Goal: Navigation & Orientation: Understand site structure

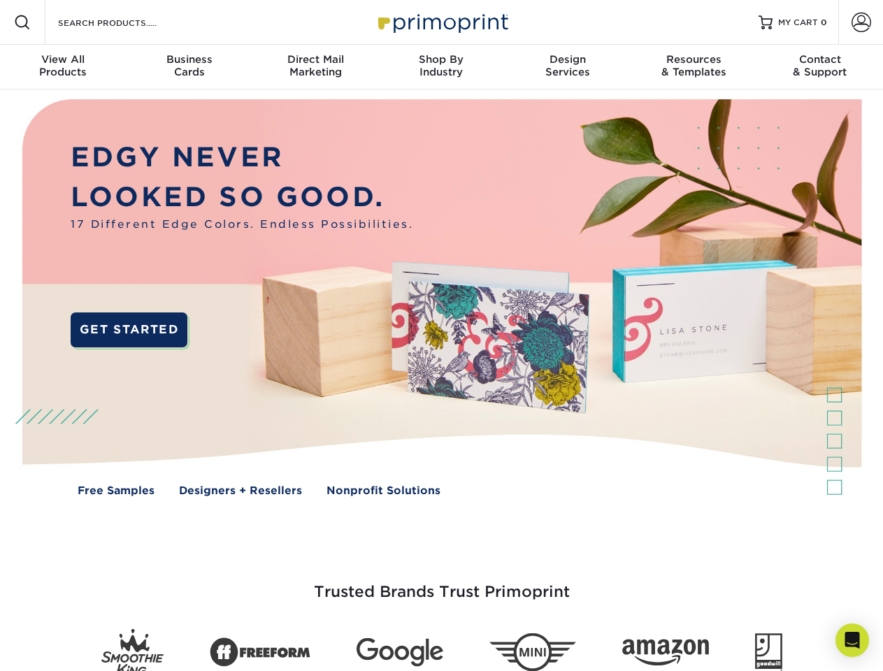
click at [441, 336] on img at bounding box center [441, 307] width 874 height 437
click at [22, 22] on span at bounding box center [22, 22] width 17 height 17
click at [861, 22] on span at bounding box center [861, 23] width 20 height 20
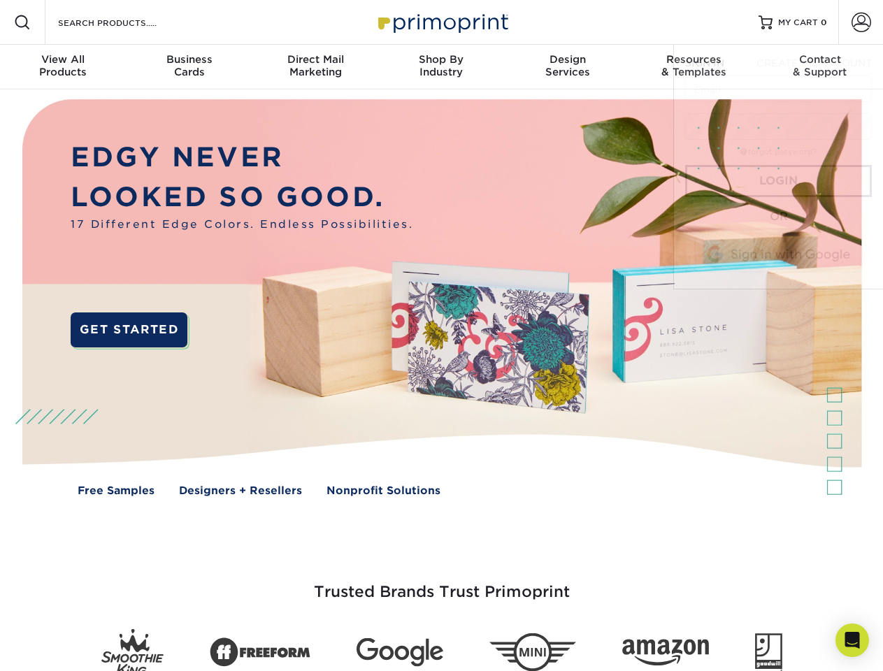
click at [63, 67] on div "View All Products" at bounding box center [63, 65] width 126 height 25
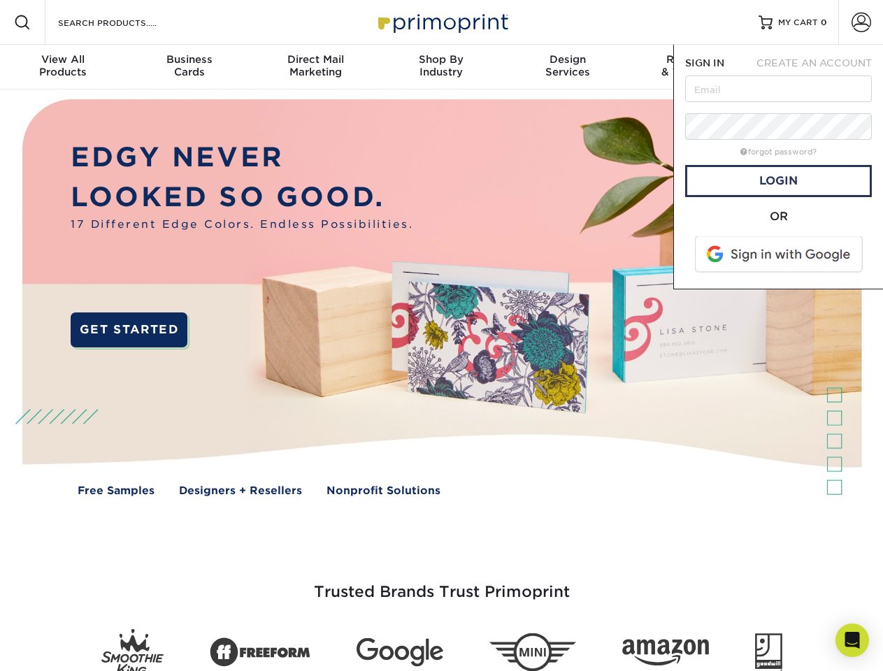
click at [189, 67] on div "Business Cards" at bounding box center [189, 65] width 126 height 25
click at [315, 67] on div "Direct Mail Marketing" at bounding box center [315, 65] width 126 height 25
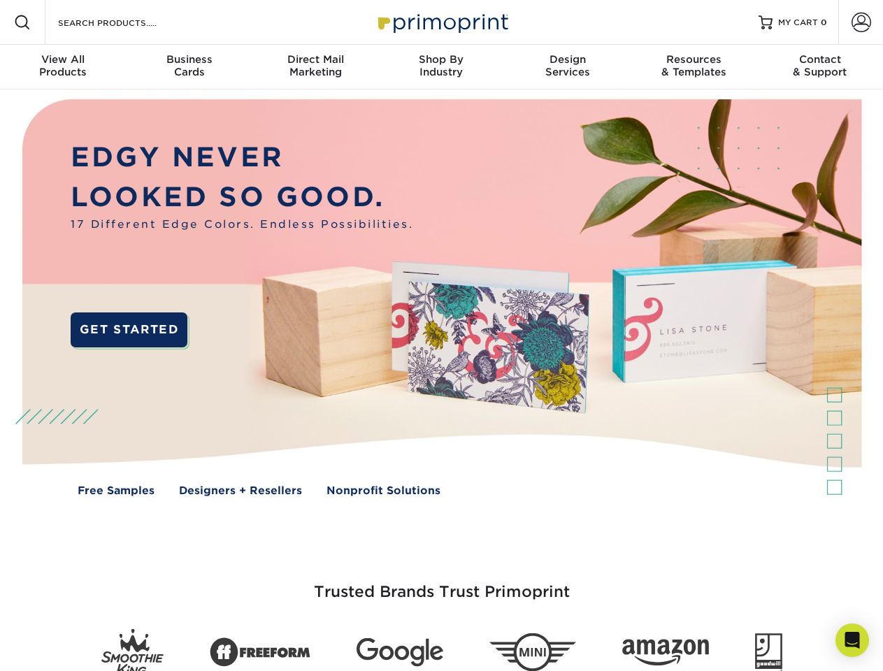
click at [441, 67] on div "Shop By Industry" at bounding box center [441, 65] width 126 height 25
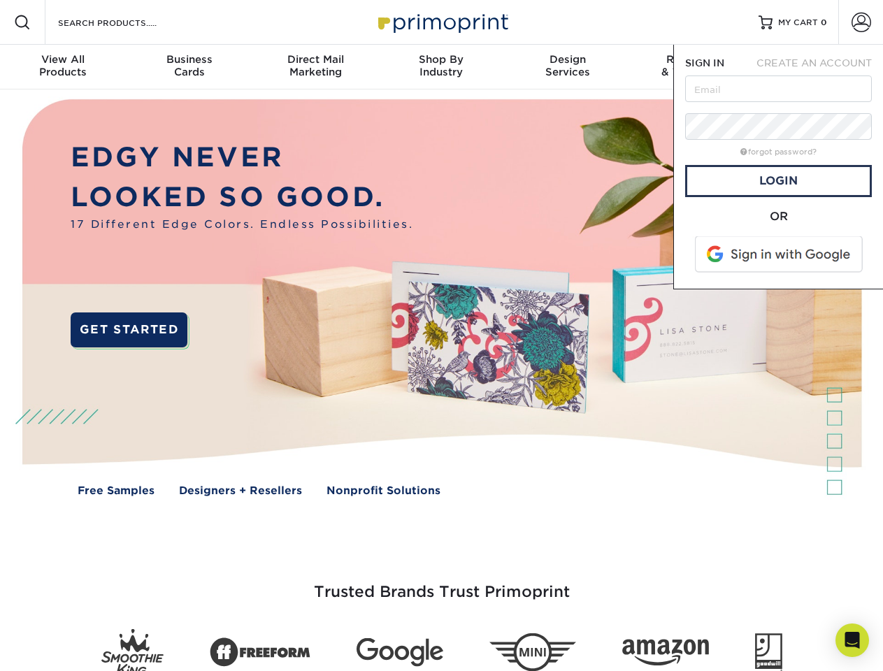
click at [568, 67] on div "Design Services" at bounding box center [568, 65] width 126 height 25
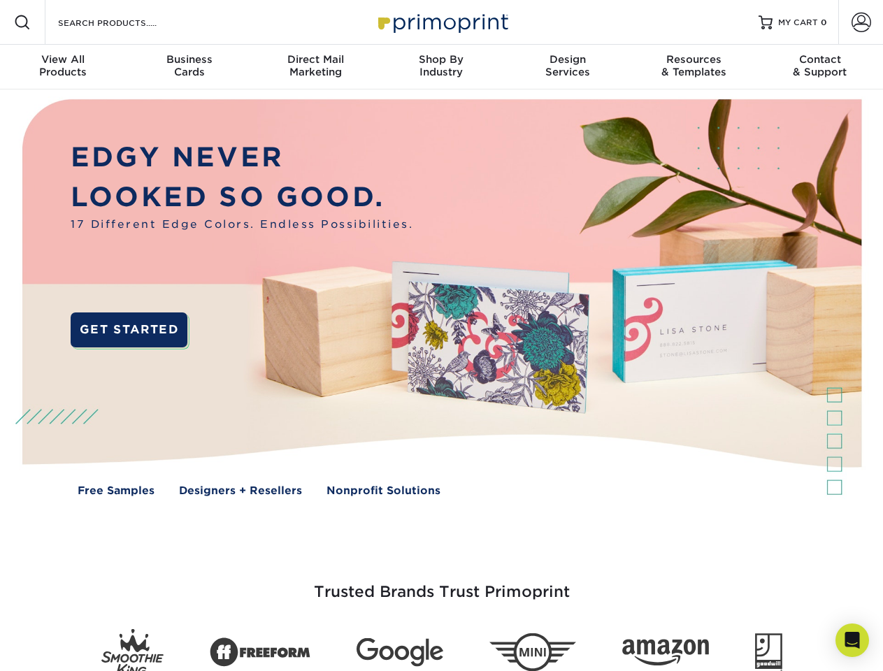
click at [693, 67] on span "SIGN IN" at bounding box center [704, 62] width 39 height 11
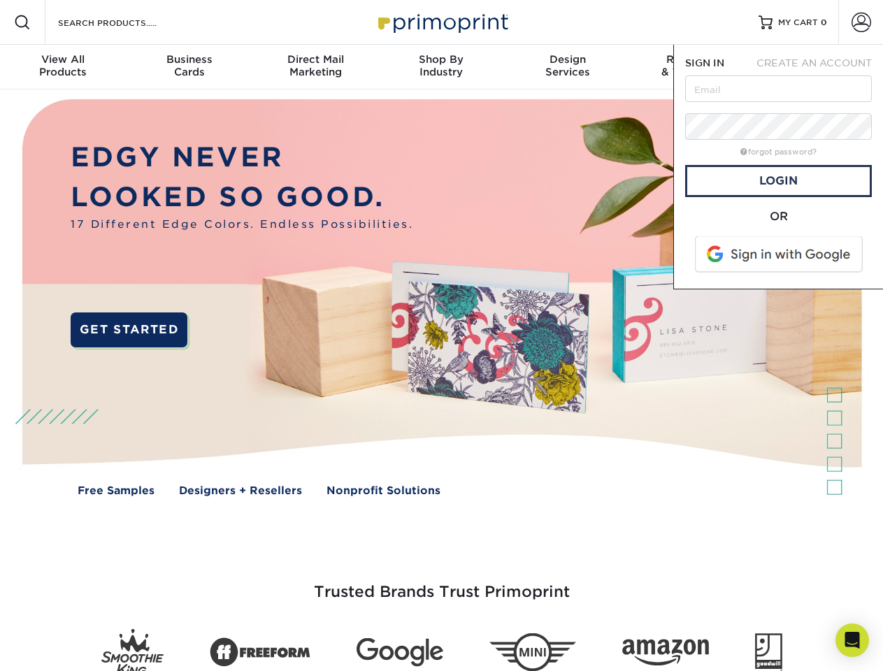
click at [820, 67] on div "Contact & Support" at bounding box center [820, 65] width 126 height 25
